Goal: Information Seeking & Learning: Learn about a topic

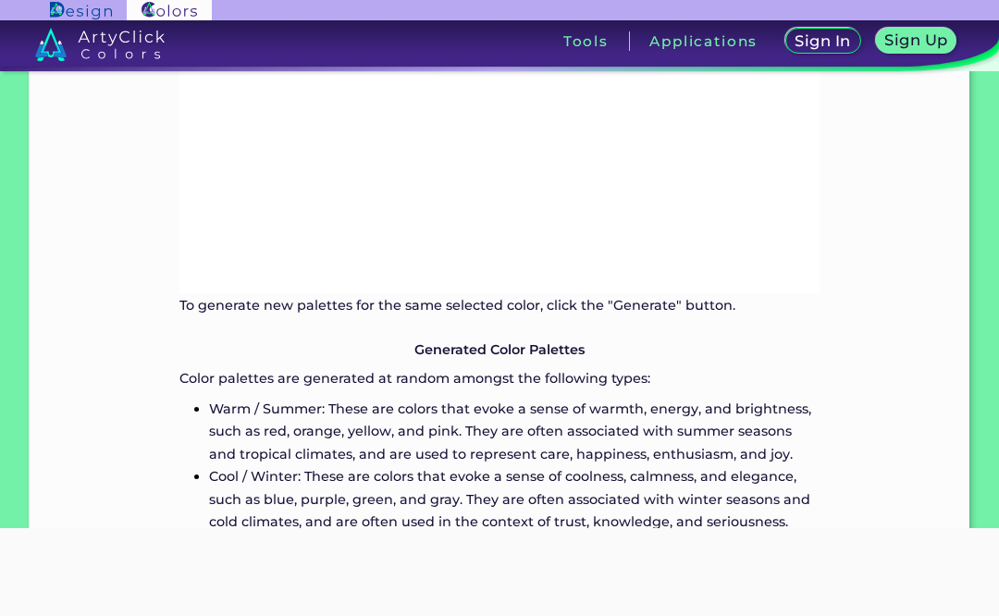
scroll to position [1312, 0]
click at [935, 523] on div "ArtyClick "Color Palettes Creator" Inputs The feature "Color Palettes Creator" …" at bounding box center [499, 207] width 939 height 1267
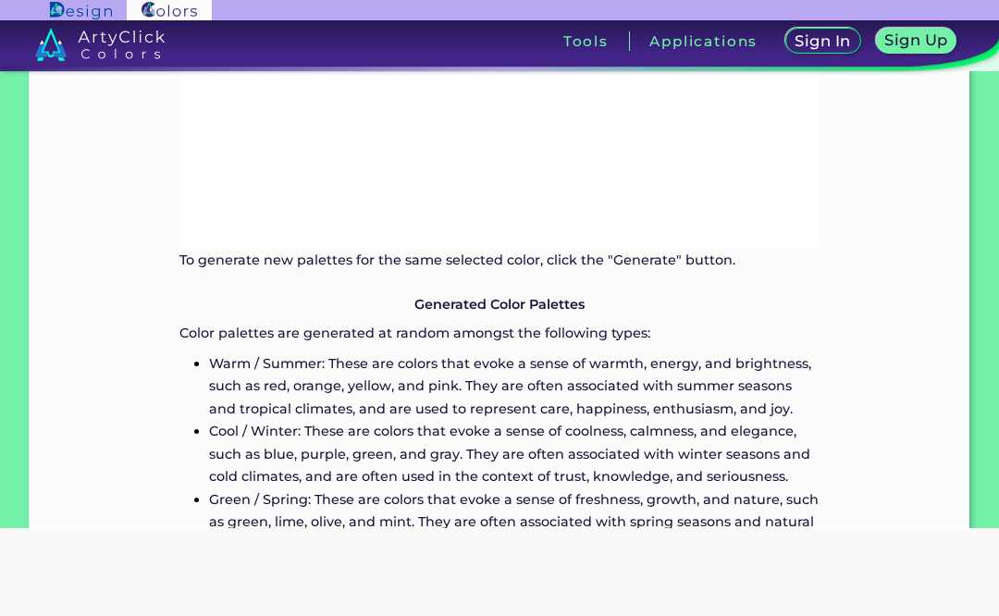
scroll to position [1357, 0]
click at [920, 470] on div "ArtyClick "Color Palettes Creator" Inputs The feature "Color Palettes Creator" …" at bounding box center [499, 161] width 939 height 1267
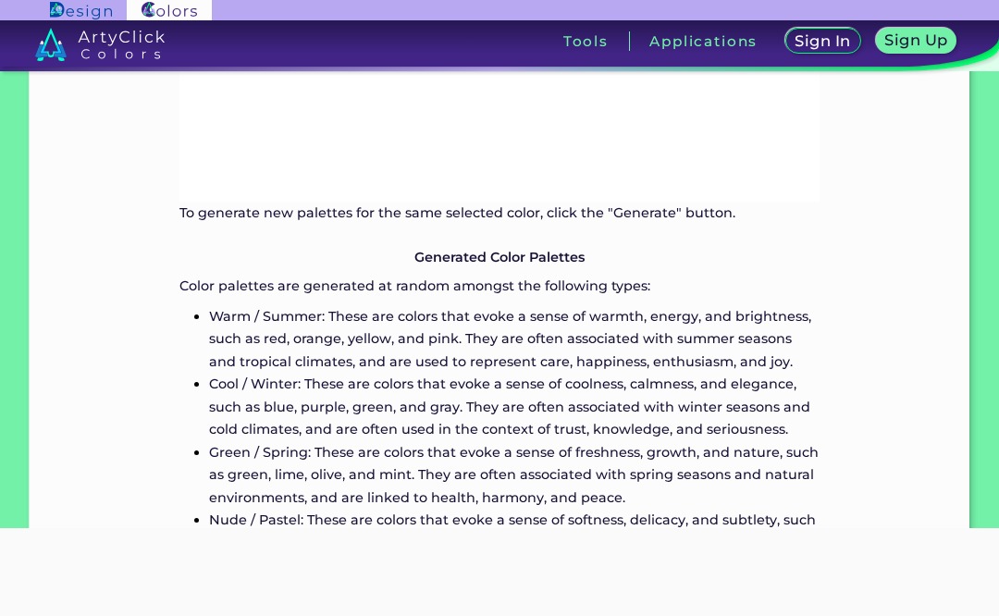
scroll to position [1404, 0]
click at [931, 456] on div "ArtyClick "Color Palettes Creator" Inputs The feature "Color Palettes Creator" …" at bounding box center [499, 114] width 939 height 1267
click at [929, 459] on div "ArtyClick "Color Palettes Creator" Inputs The feature "Color Palettes Creator" …" at bounding box center [499, 114] width 939 height 1267
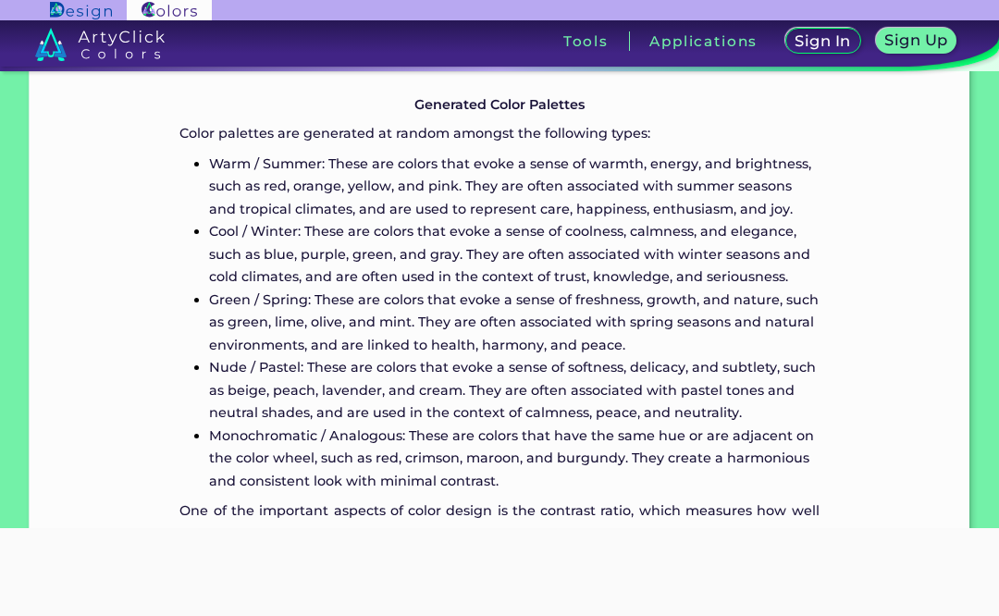
scroll to position [1557, 0]
click at [802, 432] on p "Monochromatic / Analogous: These are colors that have the same hue or are adjac…" at bounding box center [514, 458] width 610 height 68
click at [817, 431] on p "Monochromatic / Analogous: These are colors that have the same hue or are adjac…" at bounding box center [514, 458] width 610 height 68
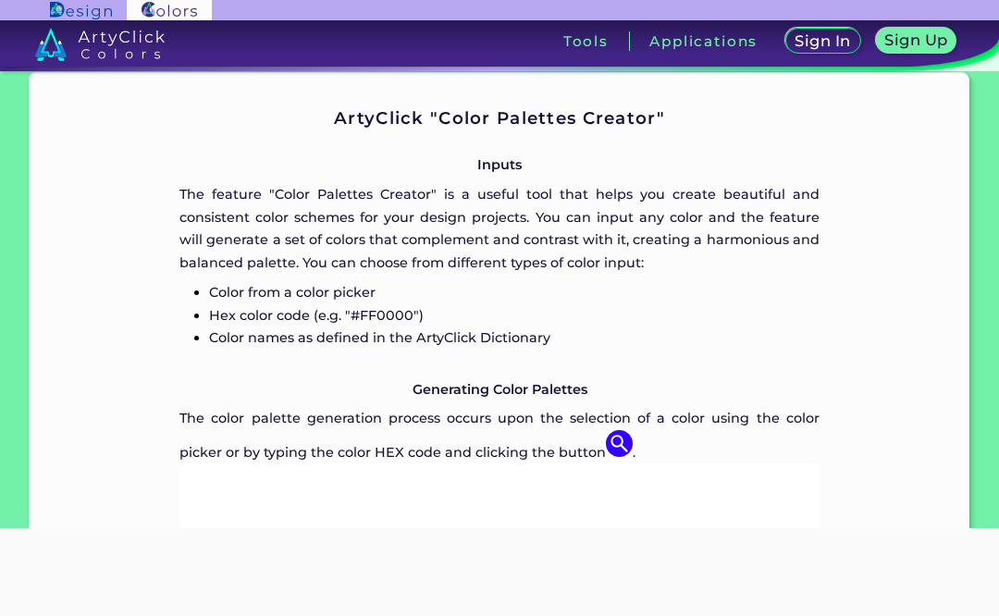
scroll to position [802, 0]
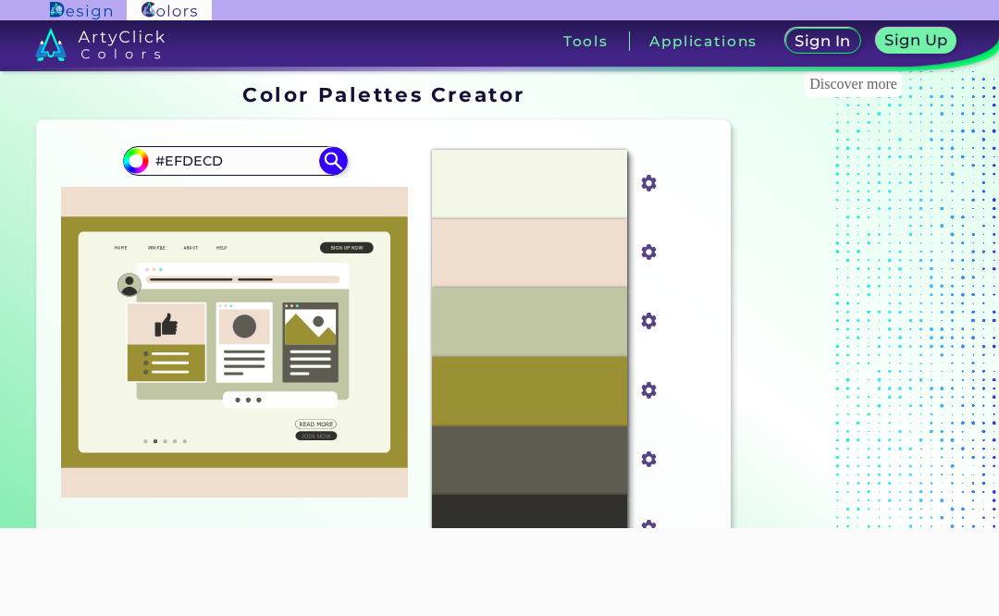
scroll to position [2, 0]
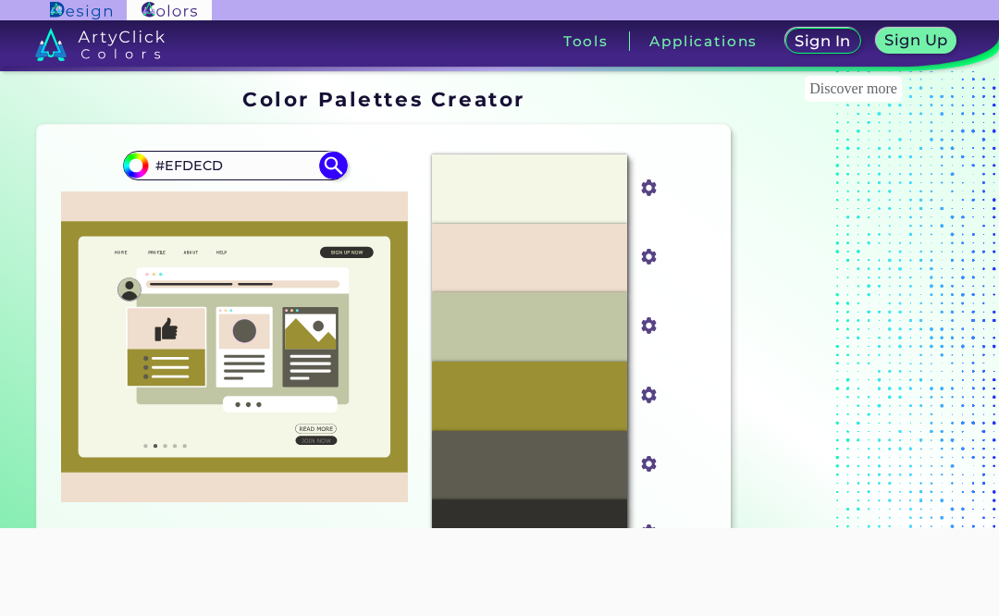
click at [956, 384] on section "Discover more" at bounding box center [853, 347] width 231 height 532
click at [968, 400] on section "Discover more" at bounding box center [853, 347] width 231 height 532
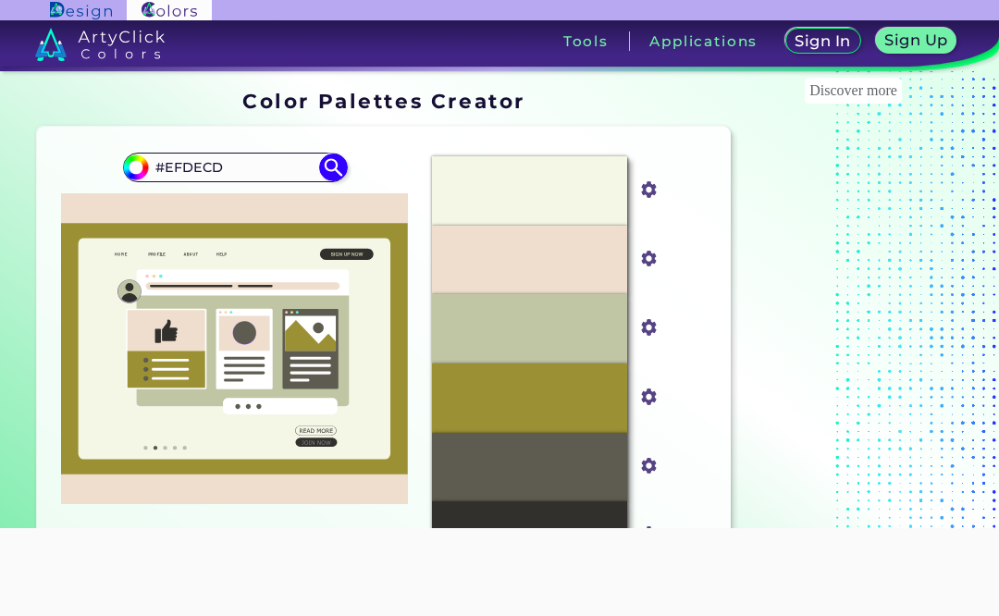
scroll to position [0, 0]
